Goal: Navigation & Orientation: Find specific page/section

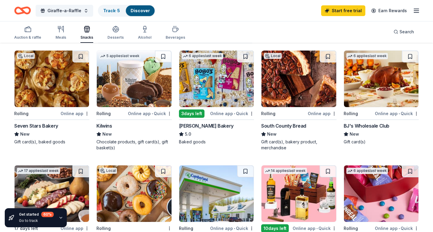
scroll to position [59, 0]
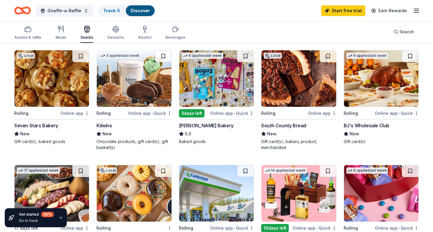
click at [381, 83] on img at bounding box center [381, 78] width 75 height 56
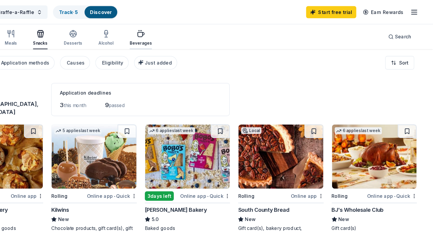
scroll to position [0, 0]
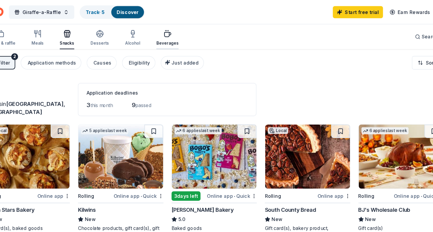
click at [167, 34] on div "Beverages" at bounding box center [176, 33] width 20 height 14
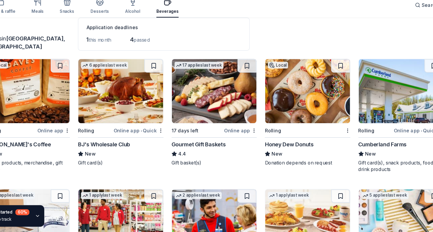
scroll to position [31, 0]
